Goal: Find contact information: Find contact information

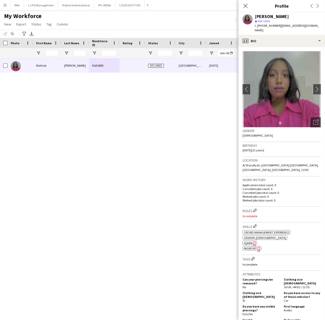
click at [116, 240] on div "[PERSON_NAME] KSA5680 Declined [GEOGRAPHIC_DATA] [DATE] 0 [EMAIL_ADDRESS][DOMAI…" at bounding box center [154, 181] width 309 height 247
click at [249, 7] on div "Close pop-in" at bounding box center [245, 6] width 14 height 12
click at [247, 7] on app-icon "Close pop-in" at bounding box center [245, 5] width 7 height 7
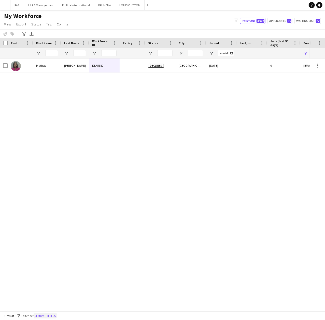
click at [49, 315] on button "Remove filters" at bounding box center [45, 316] width 23 height 6
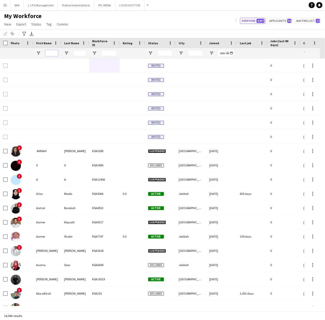
click at [54, 52] on input "First Name Filter Input" at bounding box center [51, 53] width 13 height 6
click at [81, 55] on input "Last Name Filter Input" at bounding box center [79, 53] width 13 height 6
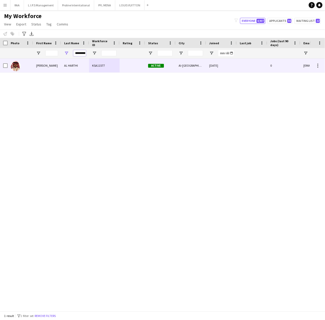
type input "*********"
click at [71, 71] on div "AL HARTHI" at bounding box center [75, 65] width 28 height 14
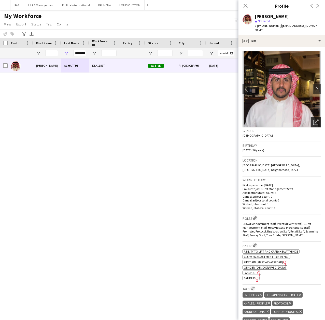
click at [313, 117] on div "Open photos pop-in" at bounding box center [315, 122] width 10 height 10
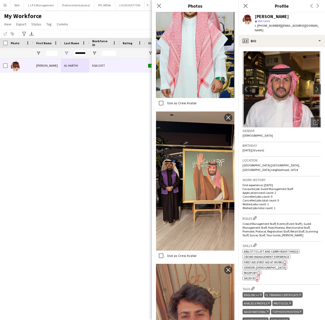
scroll to position [662, 0]
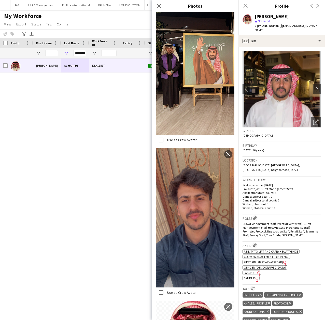
click at [304, 143] on h3 "Birthday" at bounding box center [281, 145] width 78 height 5
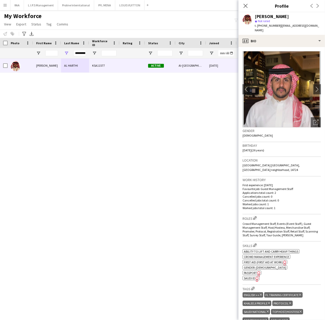
click at [270, 25] on span "t. [PHONE_NUMBER]" at bounding box center [267, 26] width 26 height 4
copy span "966502817854"
drag, startPoint x: 264, startPoint y: 23, endPoint x: 267, endPoint y: 23, distance: 3.3
click at [264, 23] on div "star Not rated" at bounding box center [287, 21] width 66 height 5
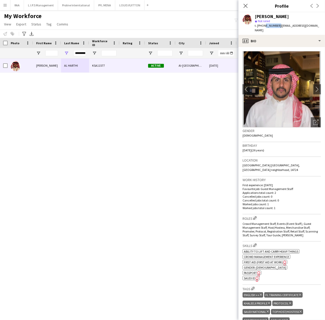
drag, startPoint x: 263, startPoint y: 25, endPoint x: 276, endPoint y: 24, distance: 13.5
click at [276, 24] on span "t. [PHONE_NUMBER]" at bounding box center [267, 26] width 26 height 4
copy span "502817854"
click at [249, 276] on span "SAUDI ID" at bounding box center [248, 278] width 11 height 4
